Goal: Use online tool/utility: Utilize a website feature to perform a specific function

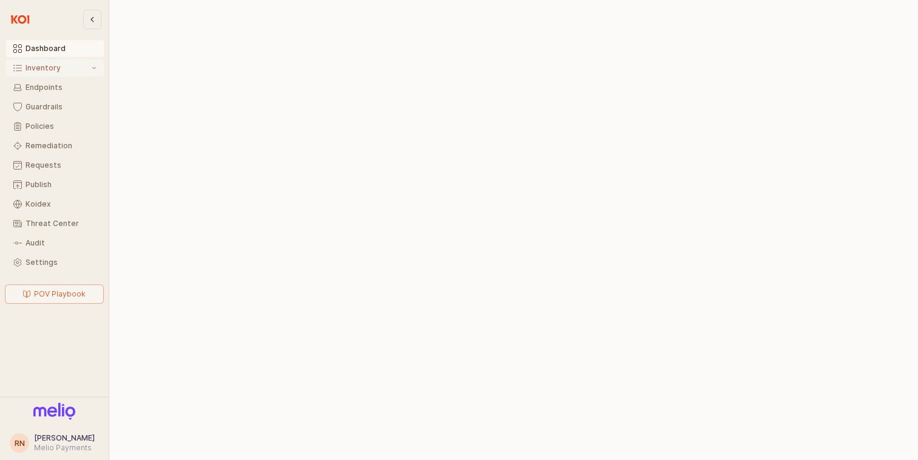
click at [66, 61] on button "Inventory" at bounding box center [55, 67] width 98 height 17
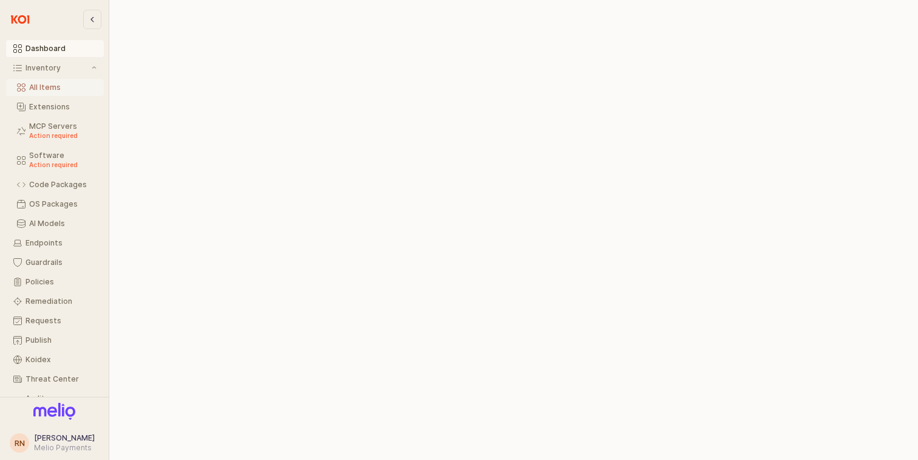
click at [45, 90] on div "All Items" at bounding box center [62, 87] width 67 height 8
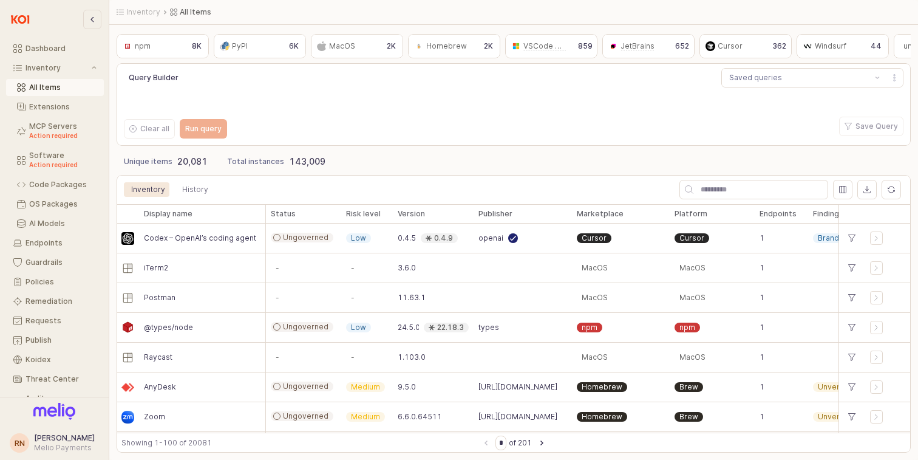
click at [161, 46] on div "npm npm" at bounding box center [151, 46] width 63 height 15
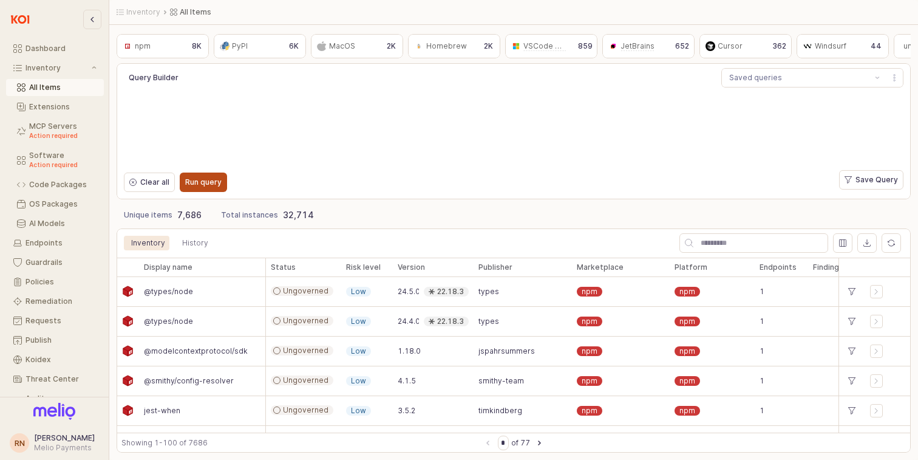
click at [192, 185] on p "Run query" at bounding box center [203, 182] width 36 height 10
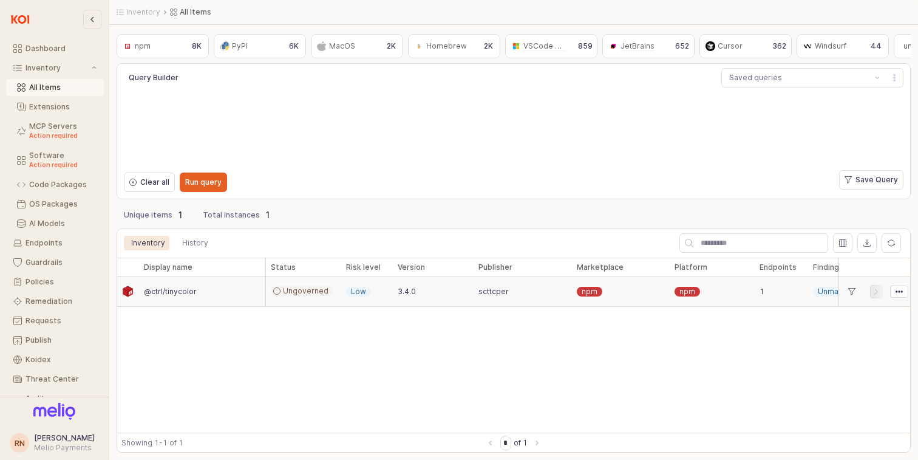
click at [877, 290] on icon "App Frame" at bounding box center [876, 291] width 2 height 5
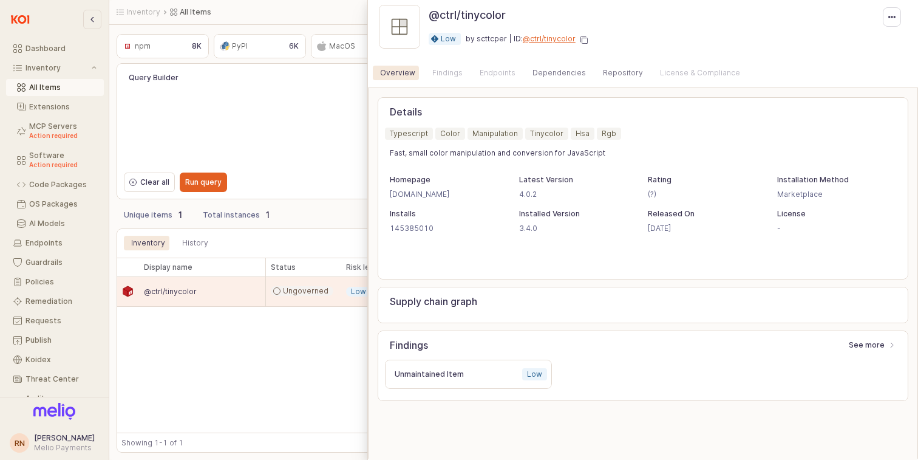
click at [480, 69] on div "Endpoints" at bounding box center [498, 73] width 36 height 15
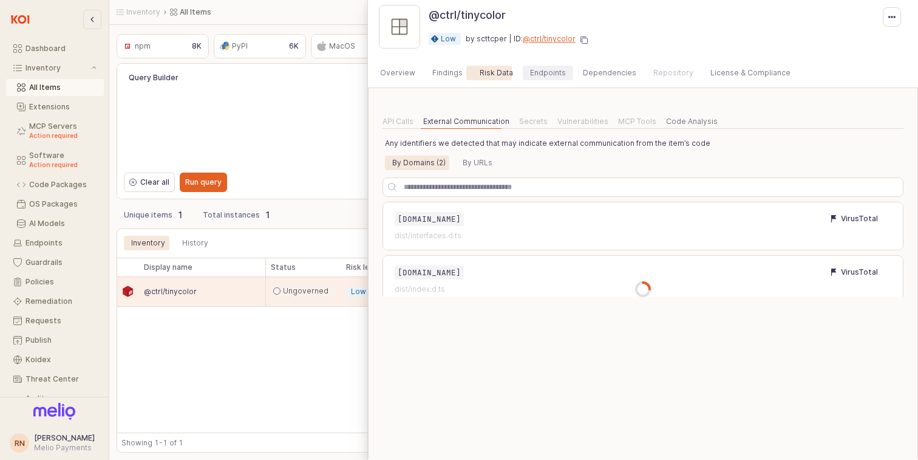
click at [530, 67] on div "Endpoints" at bounding box center [548, 73] width 36 height 15
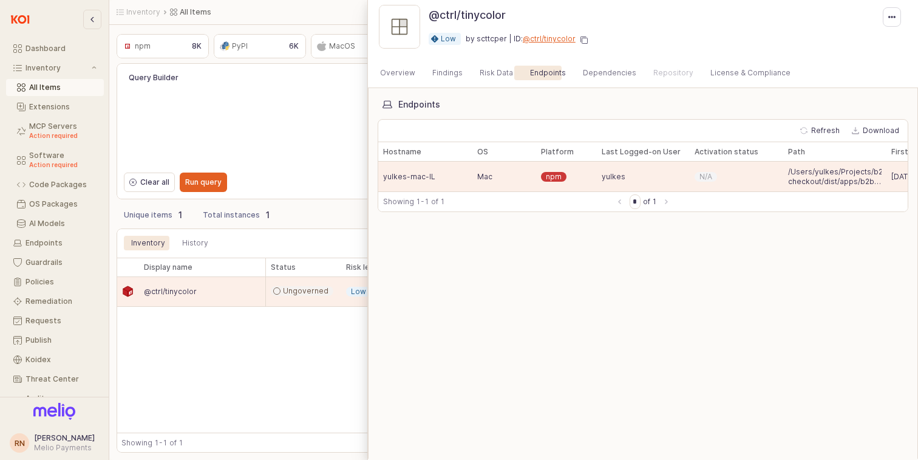
click at [529, 293] on div "Endpoints Refresh Download Hostname Hostname OS OS Platform Platform Last Logge…" at bounding box center [643, 289] width 531 height 384
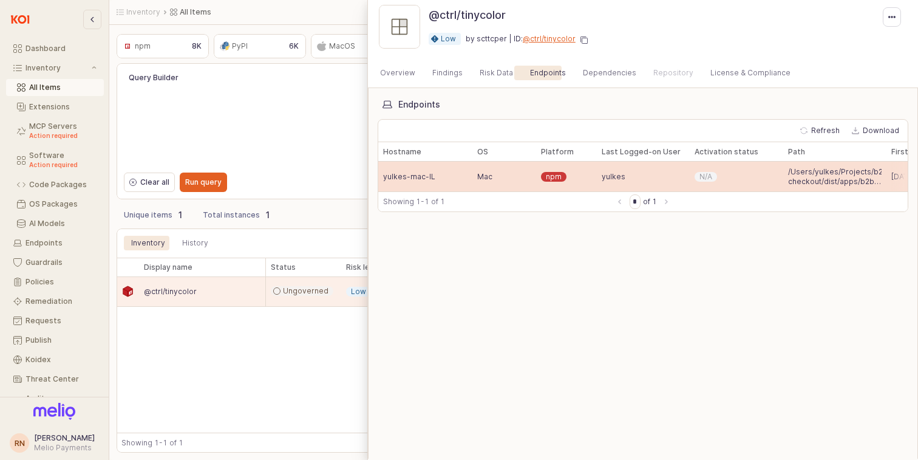
click at [615, 178] on span "yulkes" at bounding box center [614, 177] width 24 height 10
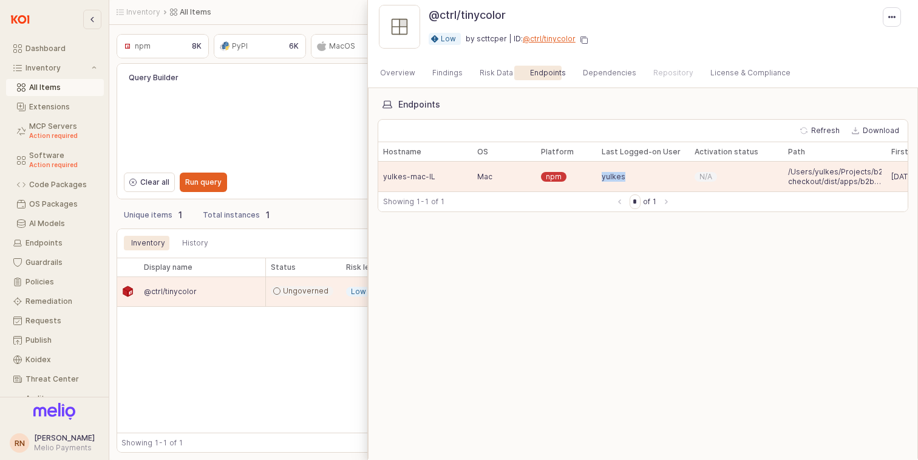
copy span "yulkes"
click at [564, 267] on div "Endpoints Refresh Download Hostname Hostname OS OS Platform Platform Last Logge…" at bounding box center [643, 289] width 531 height 384
click at [260, 365] on div at bounding box center [459, 230] width 918 height 460
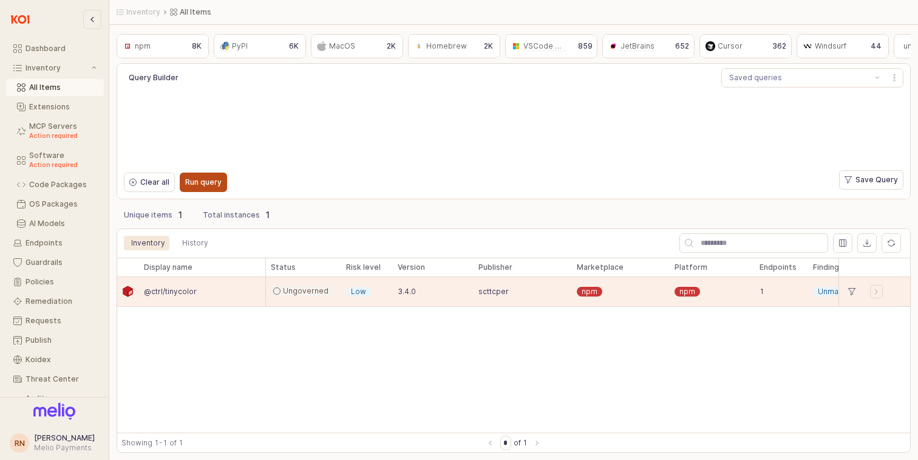
click at [212, 177] on div "Run query" at bounding box center [203, 182] width 36 height 18
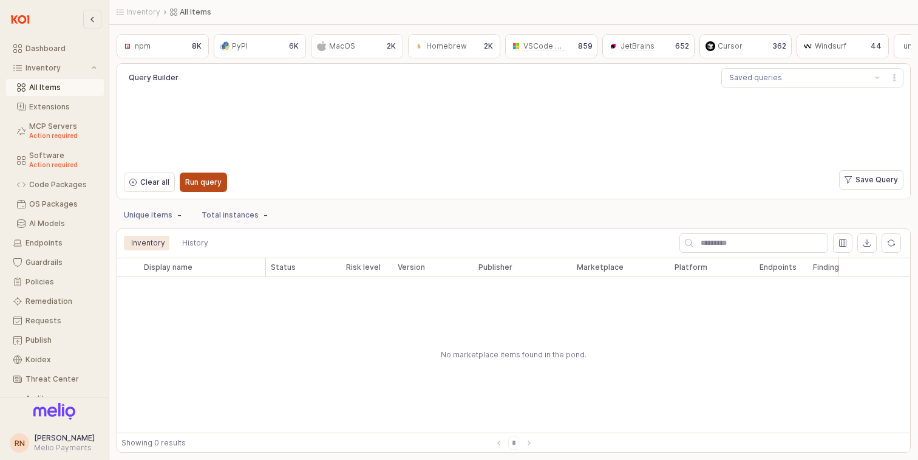
click at [203, 183] on p "Run query" at bounding box center [203, 182] width 36 height 10
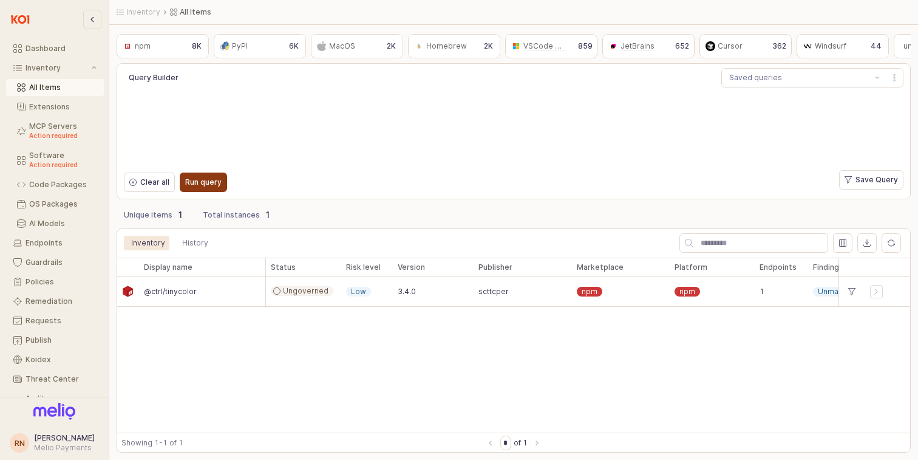
click at [215, 178] on p "Run query" at bounding box center [203, 182] width 36 height 10
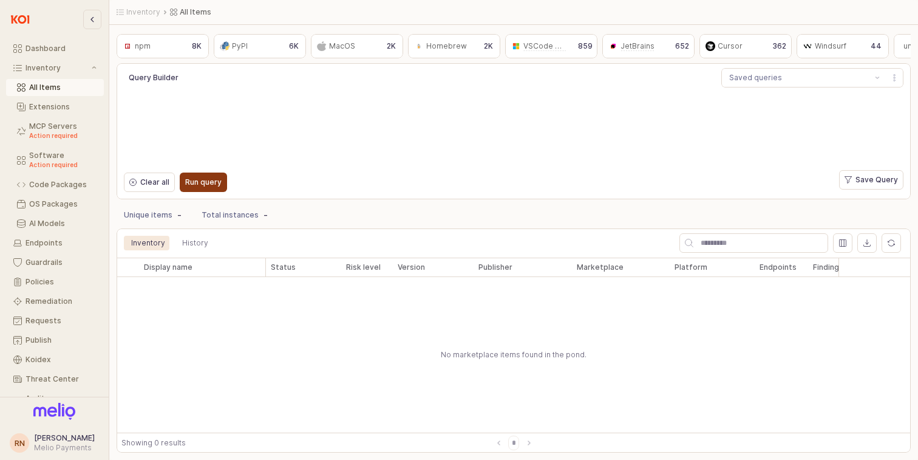
click at [216, 178] on p "Run query" at bounding box center [203, 182] width 36 height 10
click at [213, 183] on p "Run query" at bounding box center [203, 182] width 36 height 10
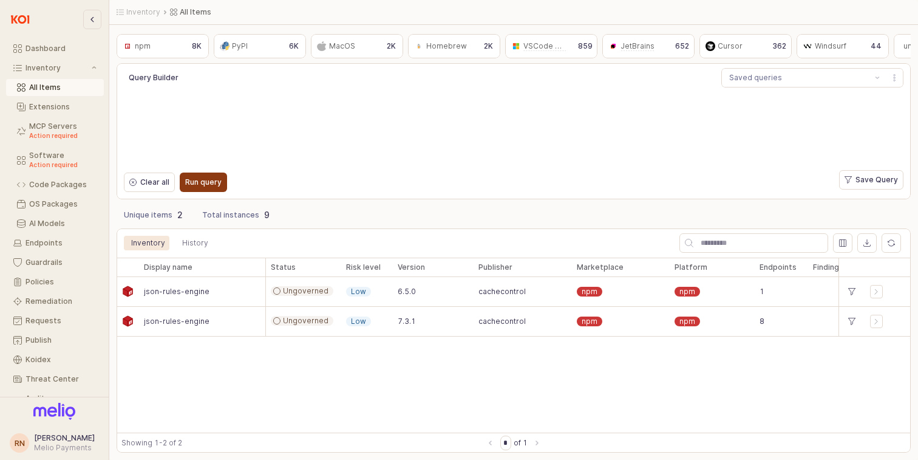
click at [198, 186] on p "Run query" at bounding box center [203, 182] width 36 height 10
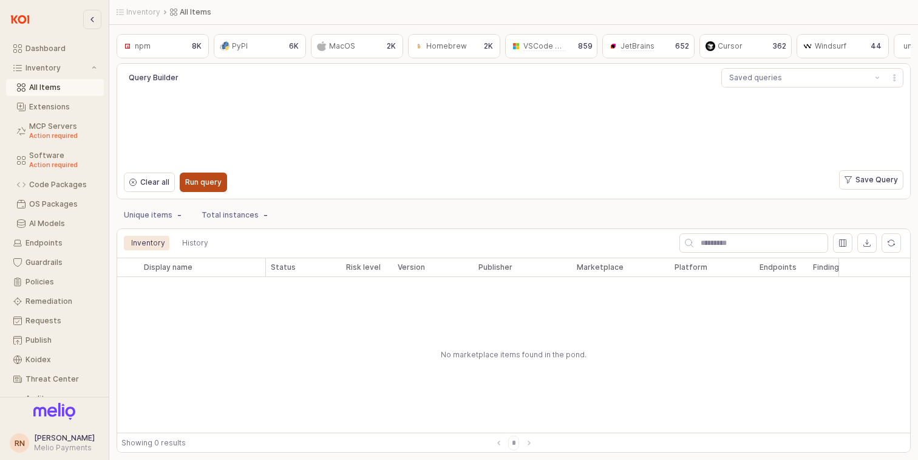
click at [210, 180] on p "Run query" at bounding box center [203, 182] width 36 height 10
click at [208, 189] on div "Run query" at bounding box center [203, 182] width 36 height 18
click at [221, 180] on button "Run query" at bounding box center [203, 181] width 47 height 19
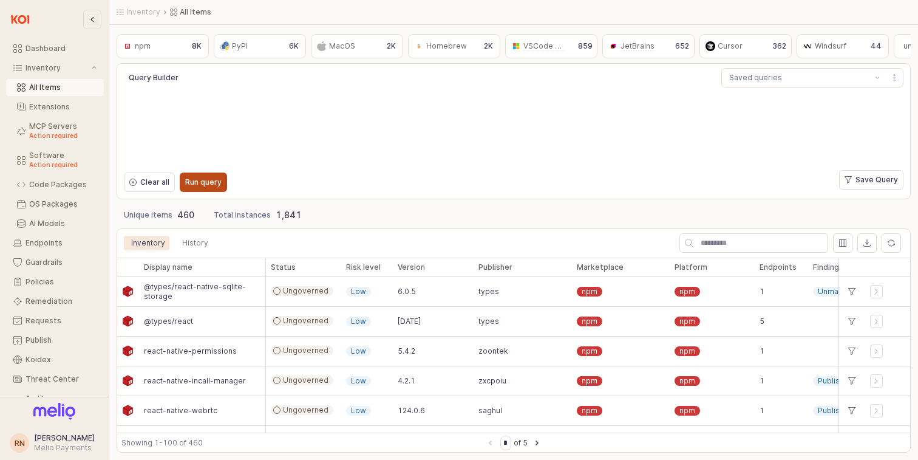
click at [222, 183] on button "Run query" at bounding box center [203, 181] width 47 height 19
click at [205, 183] on p "Run query" at bounding box center [203, 182] width 36 height 10
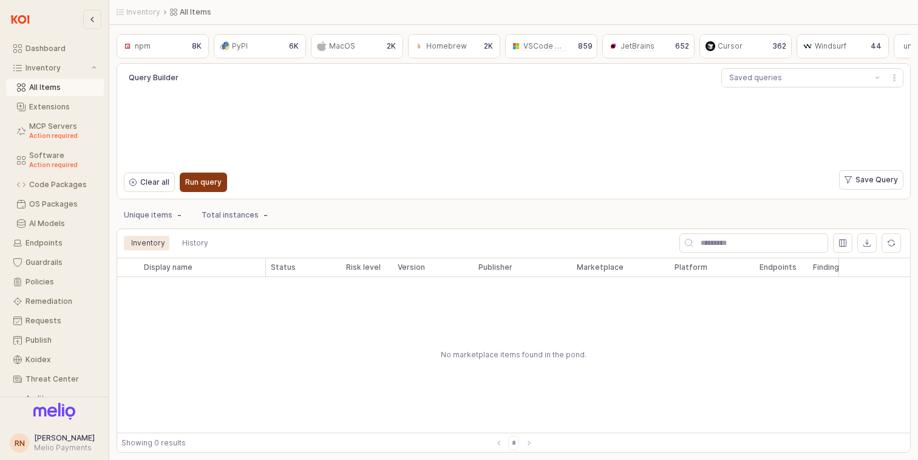
click at [200, 179] on p "Run query" at bounding box center [203, 182] width 36 height 10
click at [194, 187] on div "Run query" at bounding box center [203, 182] width 36 height 18
click at [217, 189] on div "Run query" at bounding box center [203, 182] width 36 height 18
click at [199, 183] on p "Run query" at bounding box center [203, 182] width 36 height 10
click at [215, 188] on div "Run query" at bounding box center [203, 182] width 36 height 18
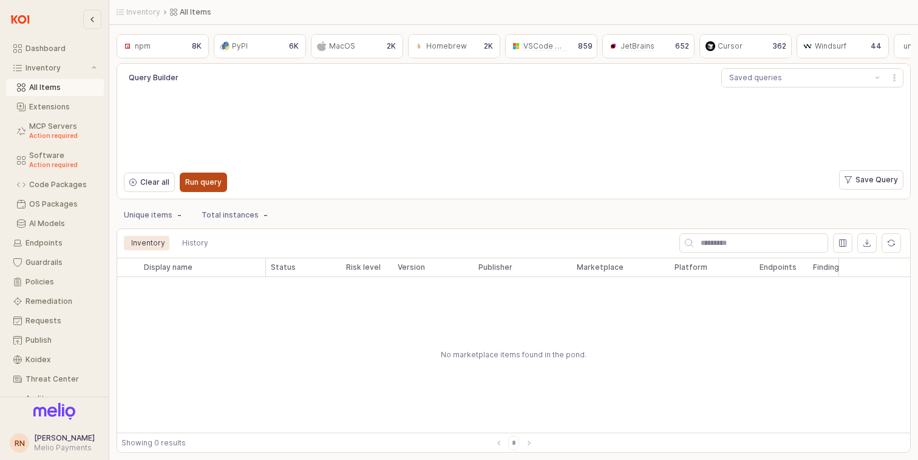
click at [208, 185] on p "Run query" at bounding box center [203, 182] width 36 height 10
click at [218, 177] on button "Run query" at bounding box center [203, 181] width 47 height 19
